Goal: Task Accomplishment & Management: Manage account settings

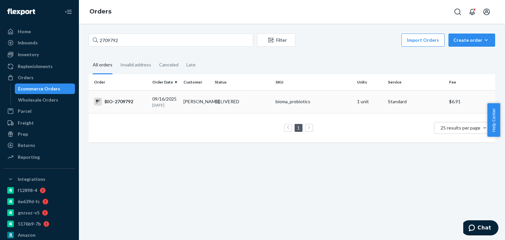
type input "2709792"
click at [176, 100] on div "[DATE] [DATE]" at bounding box center [165, 102] width 26 height 12
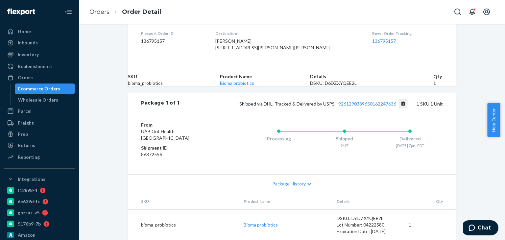
scroll to position [209, 0]
click at [354, 101] on link "9261290339650162247636" at bounding box center [368, 104] width 58 height 6
click at [44, 83] on link "Orders" at bounding box center [39, 77] width 71 height 11
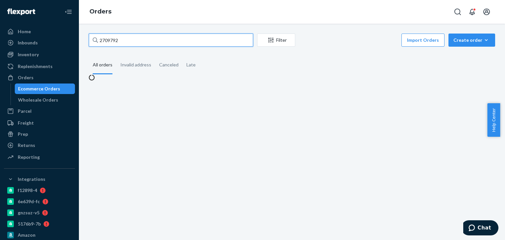
drag, startPoint x: 121, startPoint y: 41, endPoint x: 102, endPoint y: 40, distance: 19.1
click at [95, 40] on div "2709792" at bounding box center [171, 40] width 165 height 13
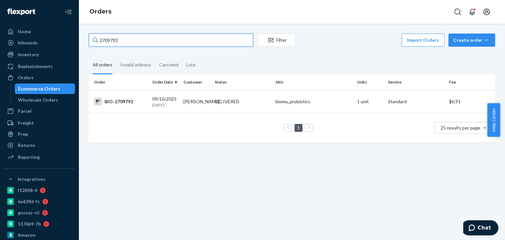
paste input "36784"
type input "2736784"
click at [267, 103] on div "DELIVERED" at bounding box center [243, 101] width 58 height 7
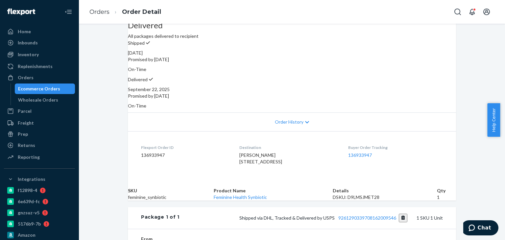
scroll to position [99, 0]
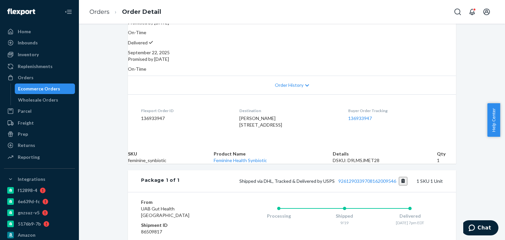
click at [362, 186] on div "Shipped via DHL, Tracked & Delivered by USPS 9261290339708162009546 1 SKU 1 Unit" at bounding box center [312, 181] width 264 height 9
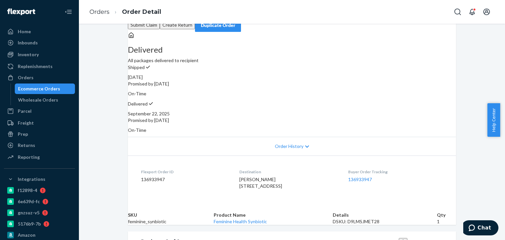
scroll to position [0, 0]
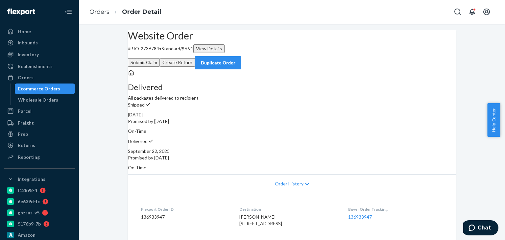
click at [195, 58] on button "Create Return" at bounding box center [177, 62] width 35 height 9
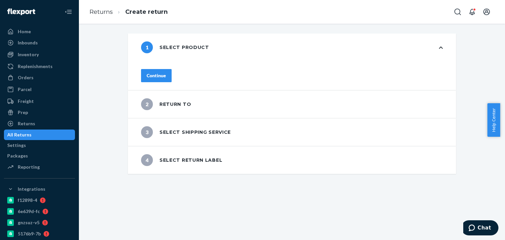
click at [166, 73] on div "Continue" at bounding box center [156, 75] width 19 height 7
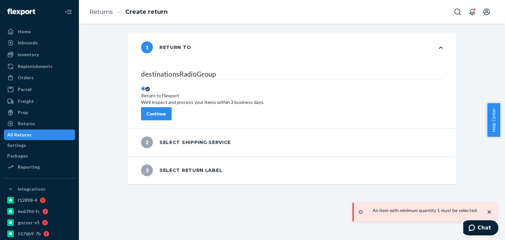
click at [166, 111] on div "Continue" at bounding box center [156, 114] width 19 height 7
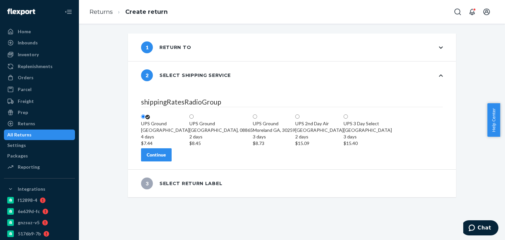
click at [166, 158] on div "Continue" at bounding box center [156, 155] width 19 height 7
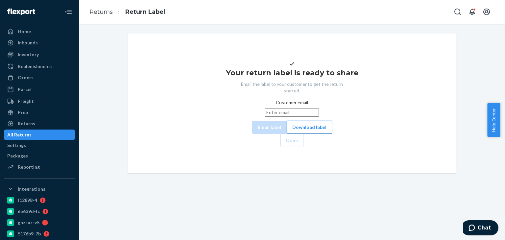
click at [287, 134] on button "Download label" at bounding box center [309, 127] width 45 height 13
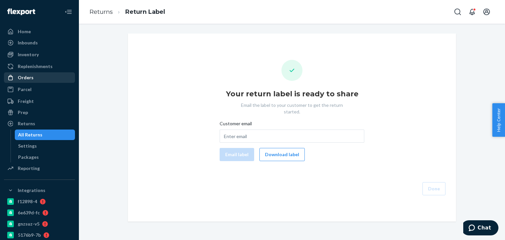
click at [40, 78] on div "Orders" at bounding box center [40, 77] width 70 height 9
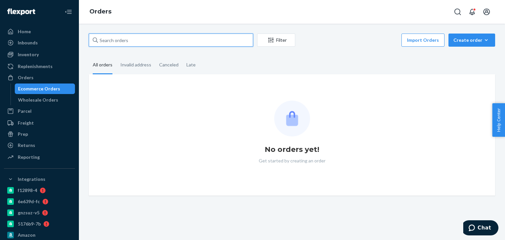
paste input "2317392"
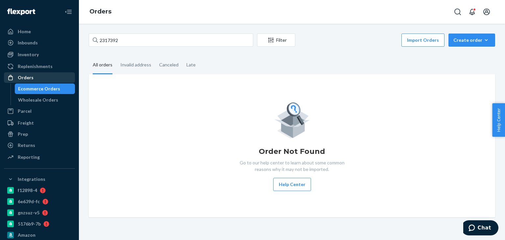
click at [46, 78] on div "Orders" at bounding box center [40, 77] width 70 height 9
click at [133, 41] on input "2317392" at bounding box center [171, 40] width 165 height 13
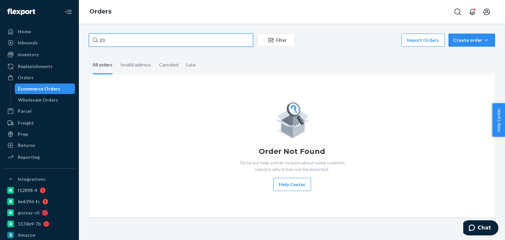
type input "2"
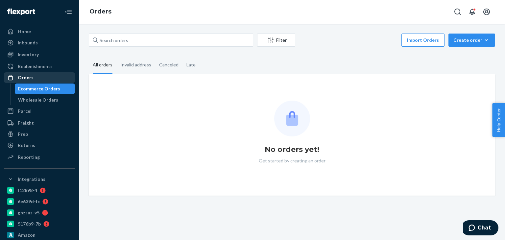
click at [41, 80] on div "Orders" at bounding box center [40, 77] width 70 height 9
drag, startPoint x: 46, startPoint y: 30, endPoint x: 47, endPoint y: 60, distance: 29.3
click at [46, 31] on div "Home" at bounding box center [40, 31] width 70 height 9
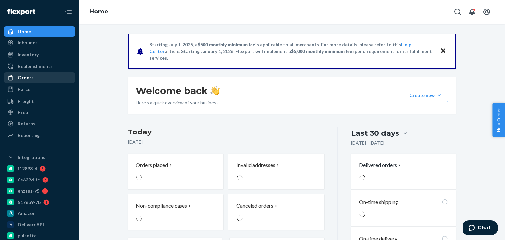
click at [36, 74] on div "Orders" at bounding box center [40, 77] width 70 height 9
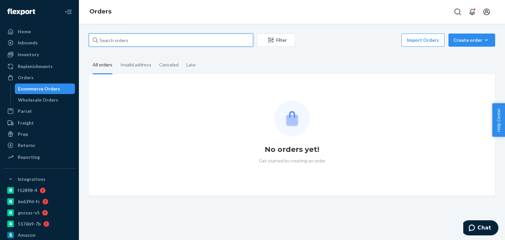
paste input "2317392"
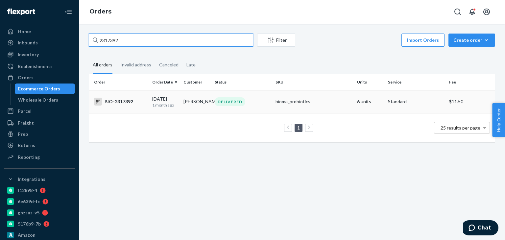
type input "2317392"
click at [261, 100] on div "DELIVERED" at bounding box center [243, 101] width 58 height 9
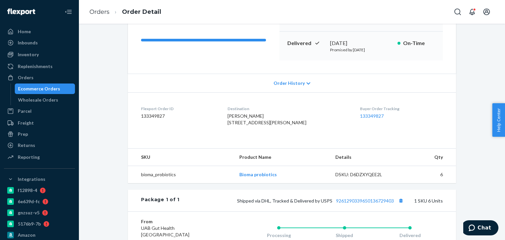
scroll to position [99, 0]
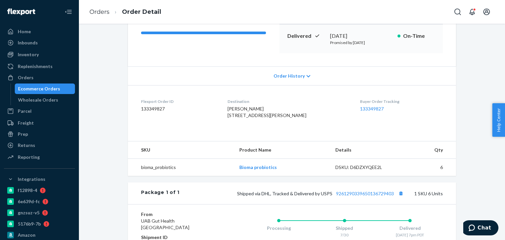
click at [370, 204] on div "Package 1 of 1 Shipped via DHL, Tracked & Delivered by USPS 9261290339650136729…" at bounding box center [292, 194] width 328 height 22
click at [369, 196] on link "9261290339650136729403" at bounding box center [365, 194] width 58 height 6
drag, startPoint x: 43, startPoint y: 79, endPoint x: 47, endPoint y: 78, distance: 4.0
click at [43, 79] on div "Orders" at bounding box center [40, 77] width 70 height 9
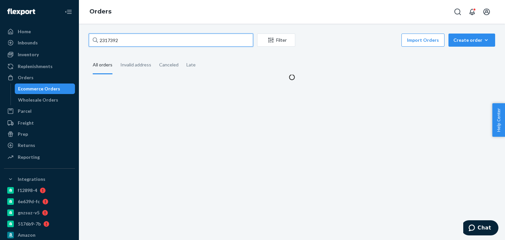
drag, startPoint x: 120, startPoint y: 41, endPoint x: 90, endPoint y: 42, distance: 29.3
click at [90, 42] on input "2317392" at bounding box center [171, 40] width 165 height 13
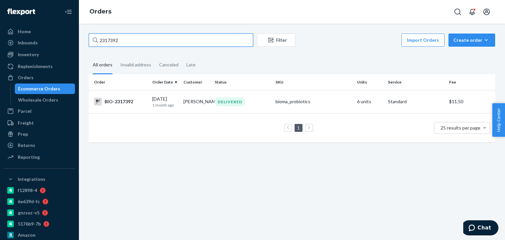
paste input "2776405"
type input "2776405"
click at [221, 96] on td "IN TRANSIT" at bounding box center [242, 101] width 61 height 23
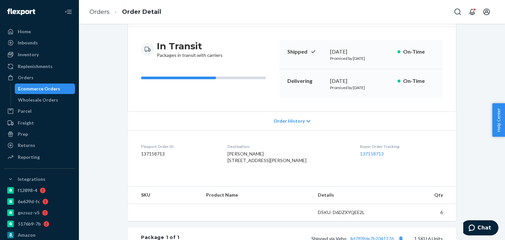
scroll to position [132, 0]
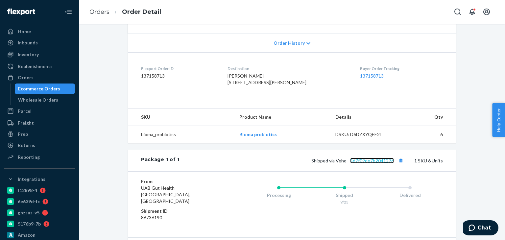
click at [369, 164] on link "4d7f09de7b2041276" at bounding box center [372, 161] width 44 height 6
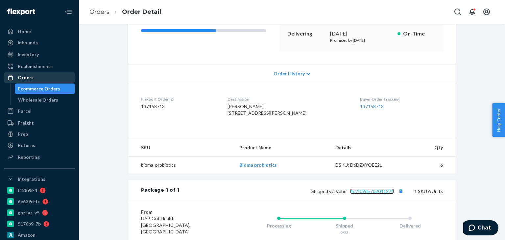
scroll to position [66, 0]
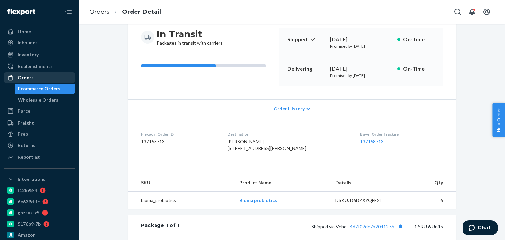
click at [64, 76] on div "Orders" at bounding box center [40, 77] width 70 height 9
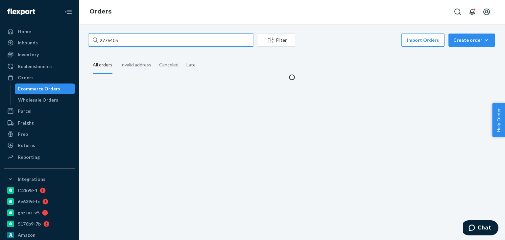
drag, startPoint x: 151, startPoint y: 40, endPoint x: 95, endPoint y: 43, distance: 56.0
click at [95, 43] on div "2776405" at bounding box center [171, 40] width 165 height 13
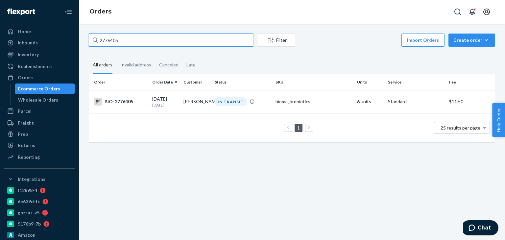
paste input "2764767"
type input "2764767"
click at [220, 102] on div "IN TRANSIT" at bounding box center [231, 101] width 32 height 9
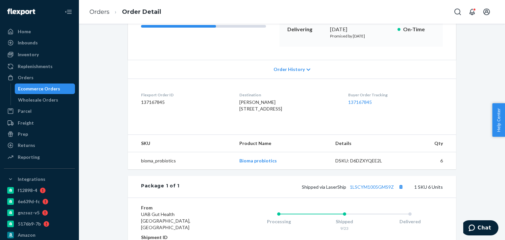
scroll to position [165, 0]
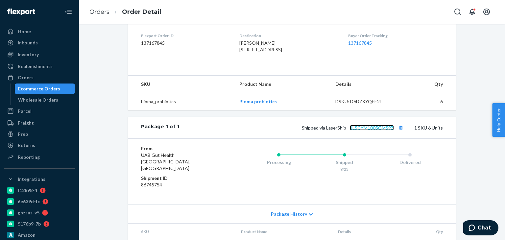
click at [356, 131] on link "1LSCYM1005GMS9Z" at bounding box center [372, 128] width 44 height 6
